Goal: Information Seeking & Learning: Learn about a topic

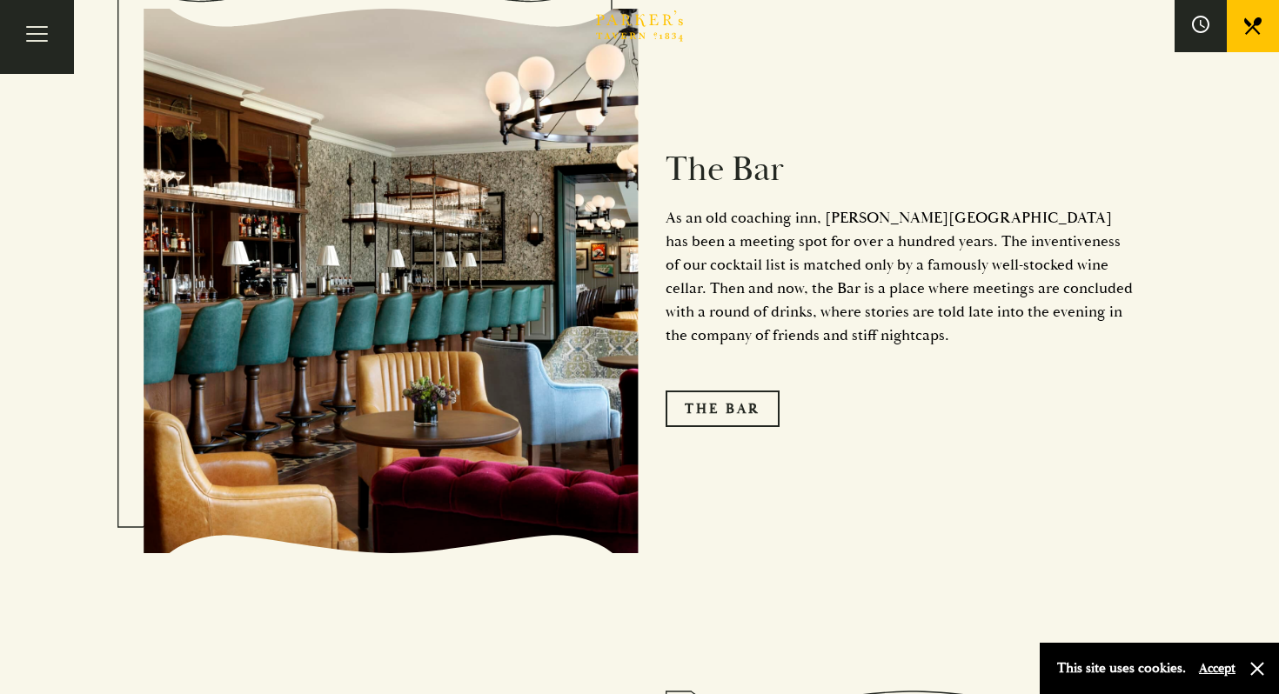
scroll to position [2219, 0]
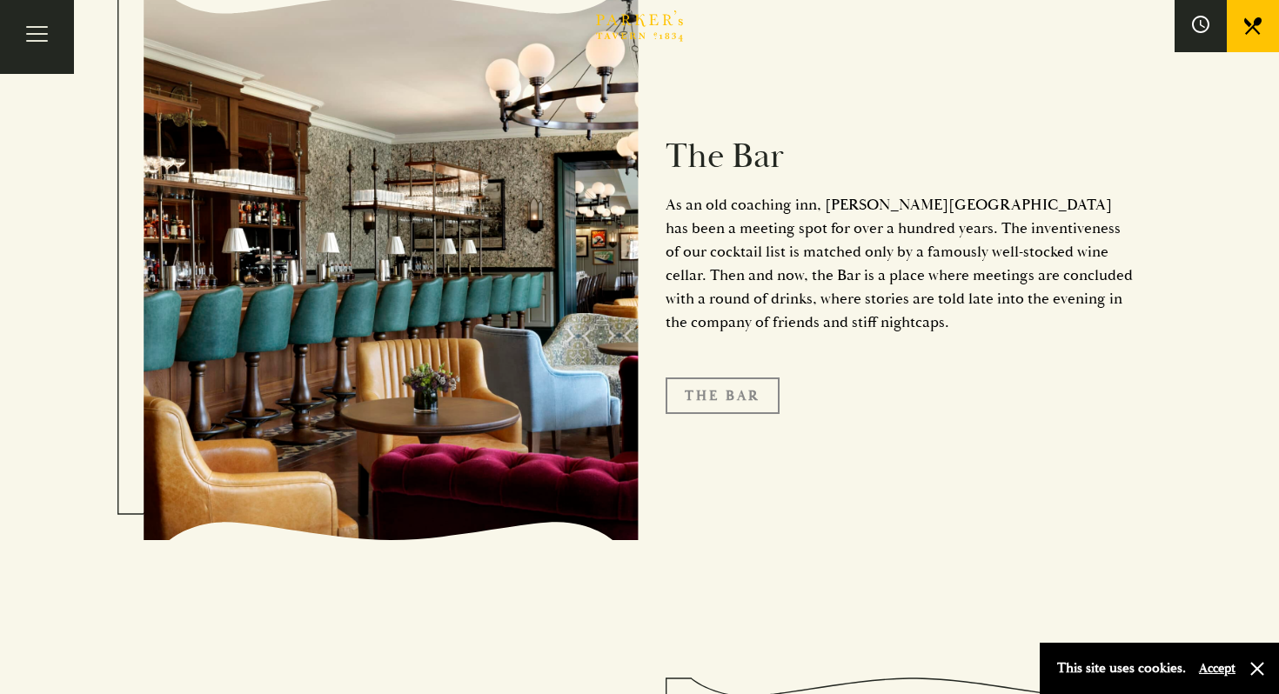
click at [725, 377] on link "The Bar" at bounding box center [722, 395] width 114 height 37
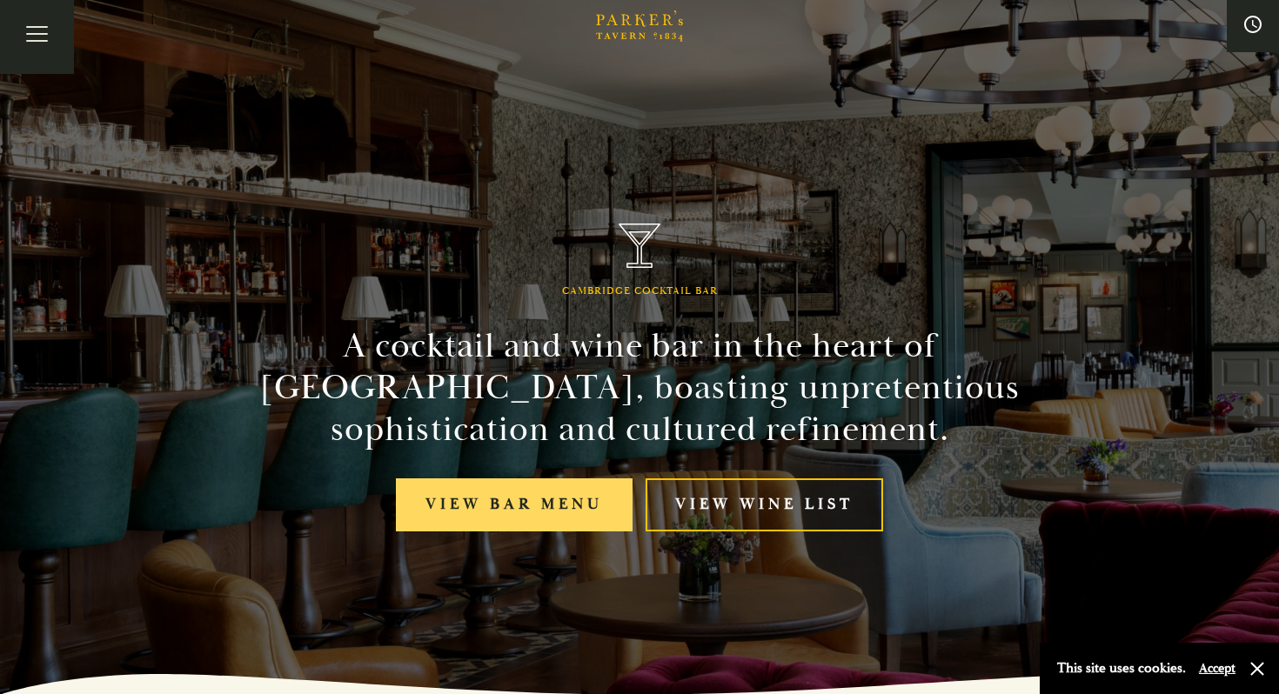
click at [585, 518] on link "View bar menu" at bounding box center [514, 504] width 237 height 53
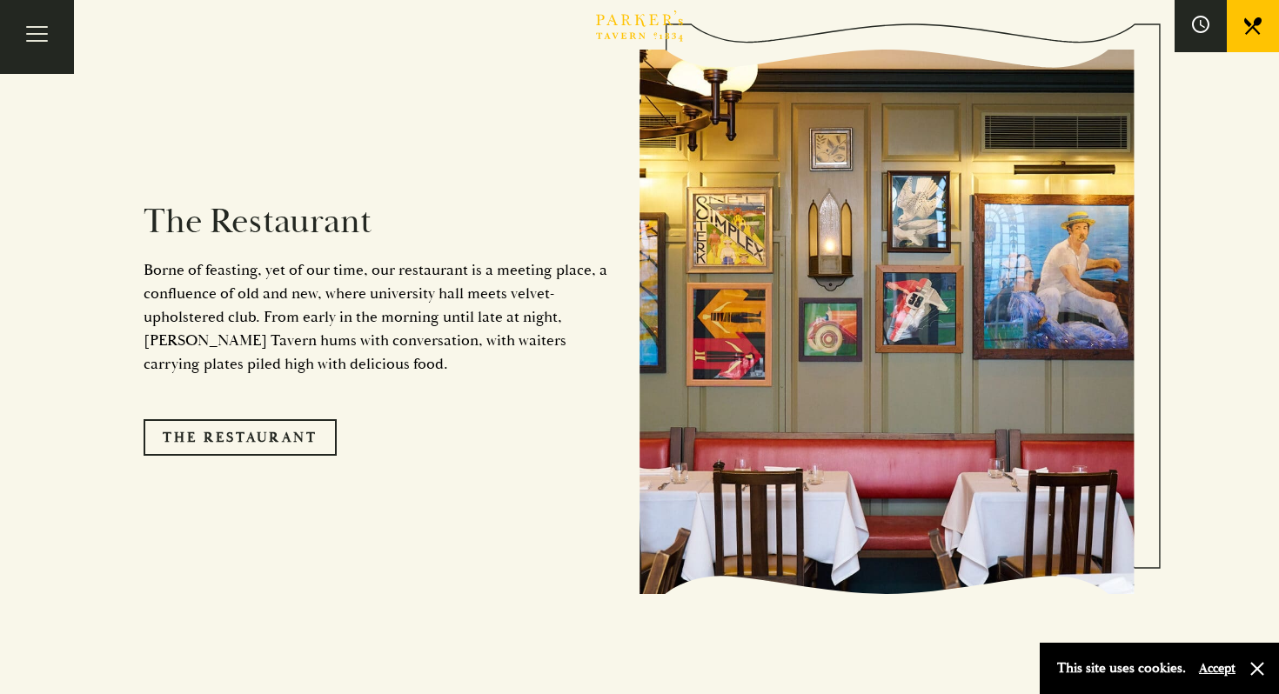
scroll to position [1393, 0]
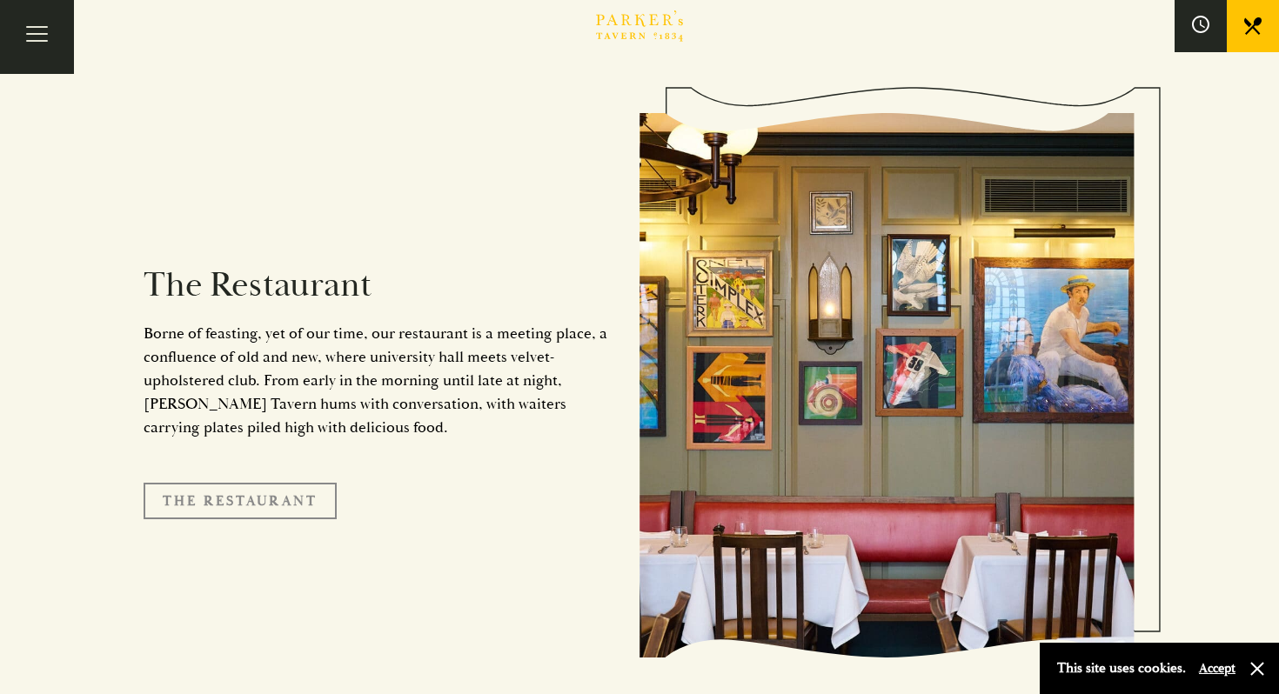
click at [254, 483] on link "The Restaurant" at bounding box center [240, 501] width 193 height 37
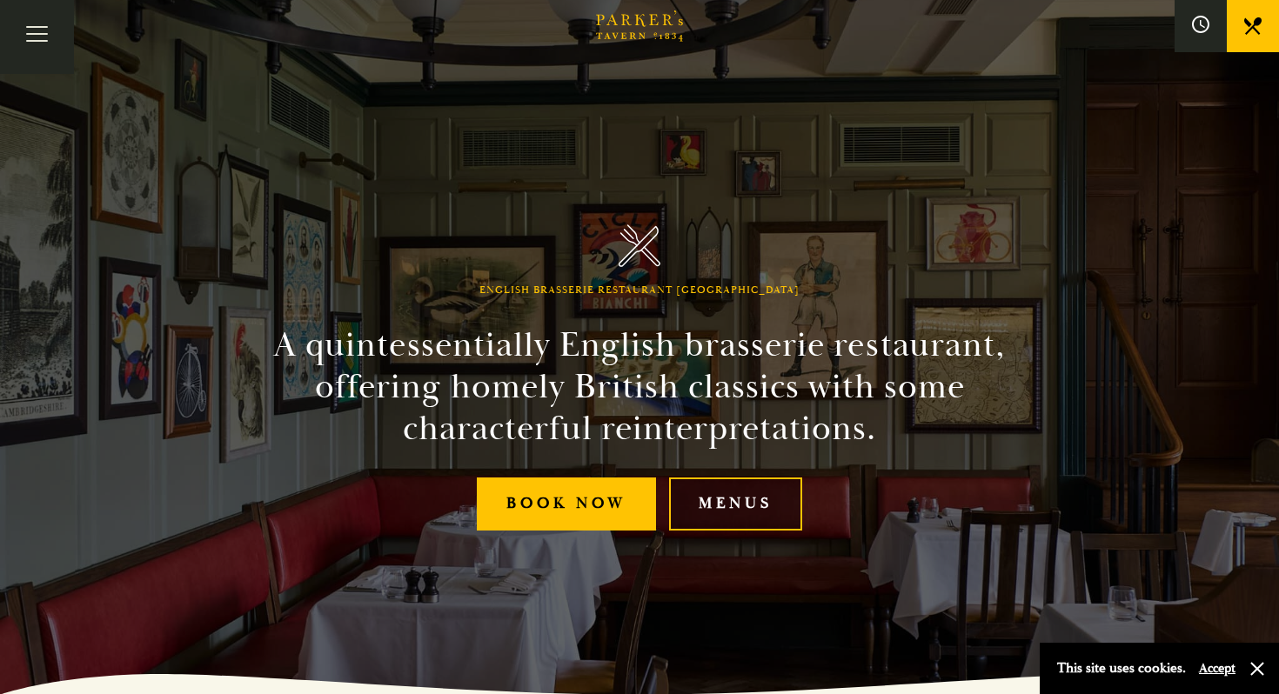
click at [693, 489] on link "Menus" at bounding box center [735, 504] width 133 height 53
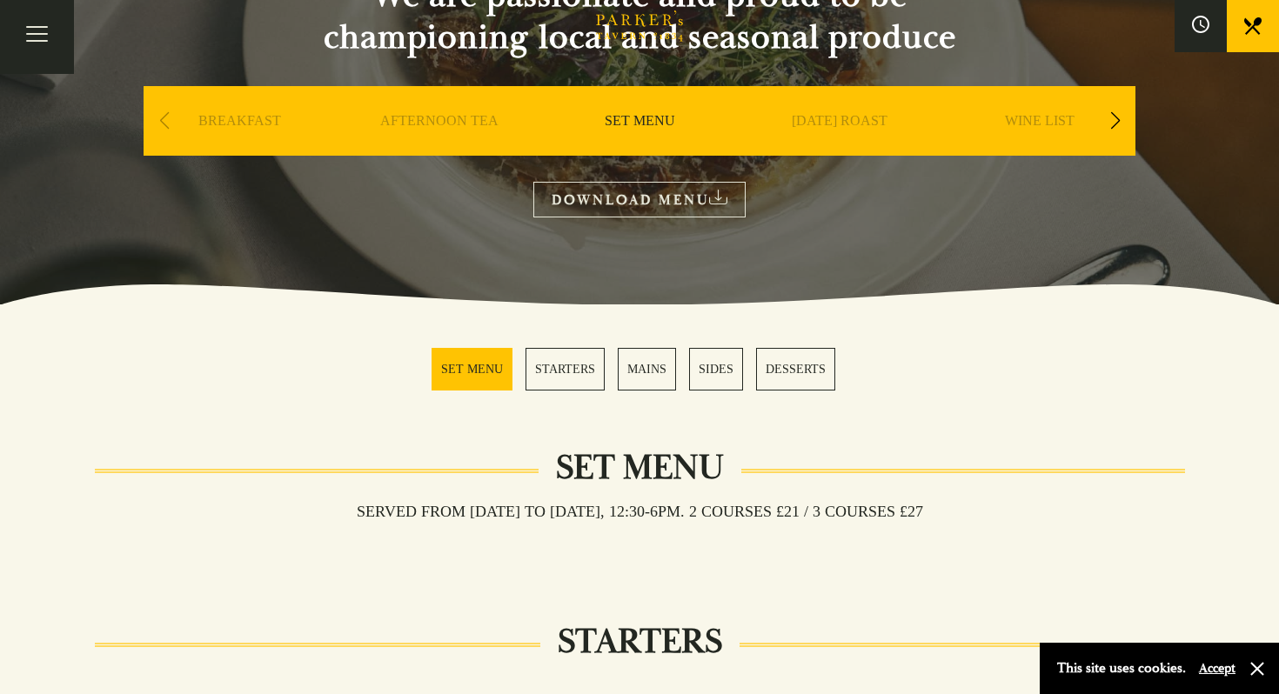
click at [797, 372] on link "DESSERTS" at bounding box center [795, 369] width 79 height 43
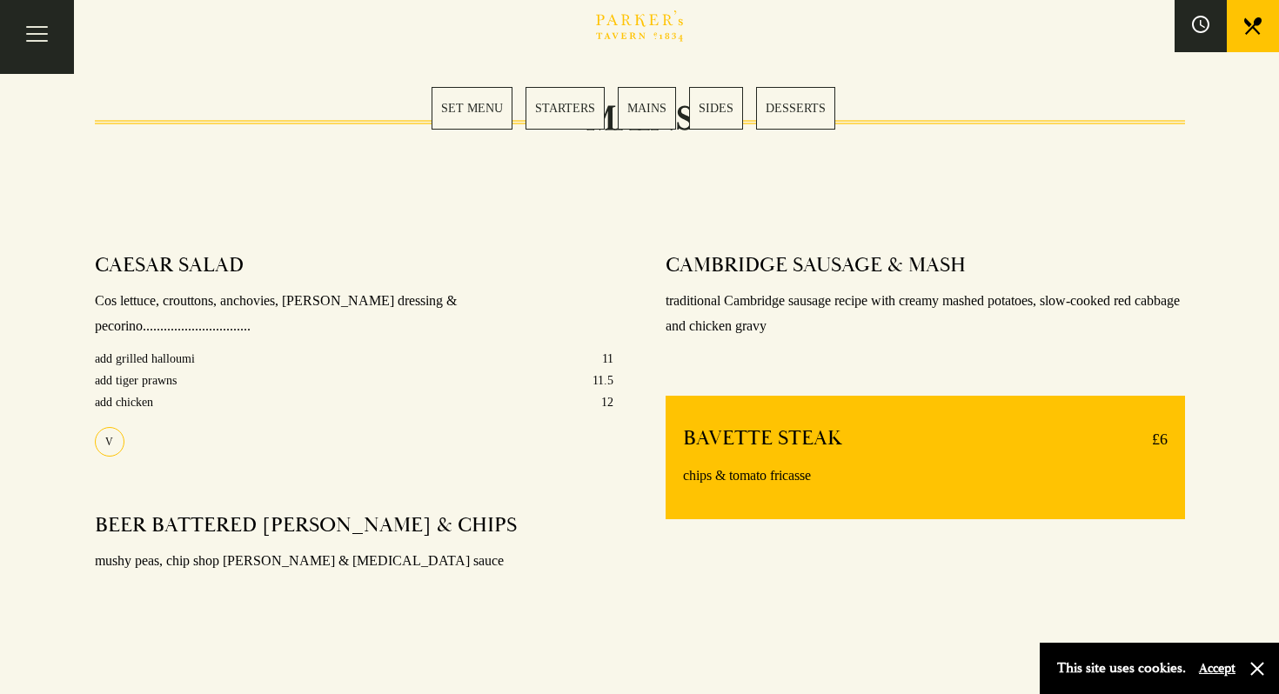
scroll to position [1262, 0]
